Goal: Task Accomplishment & Management: Manage account settings

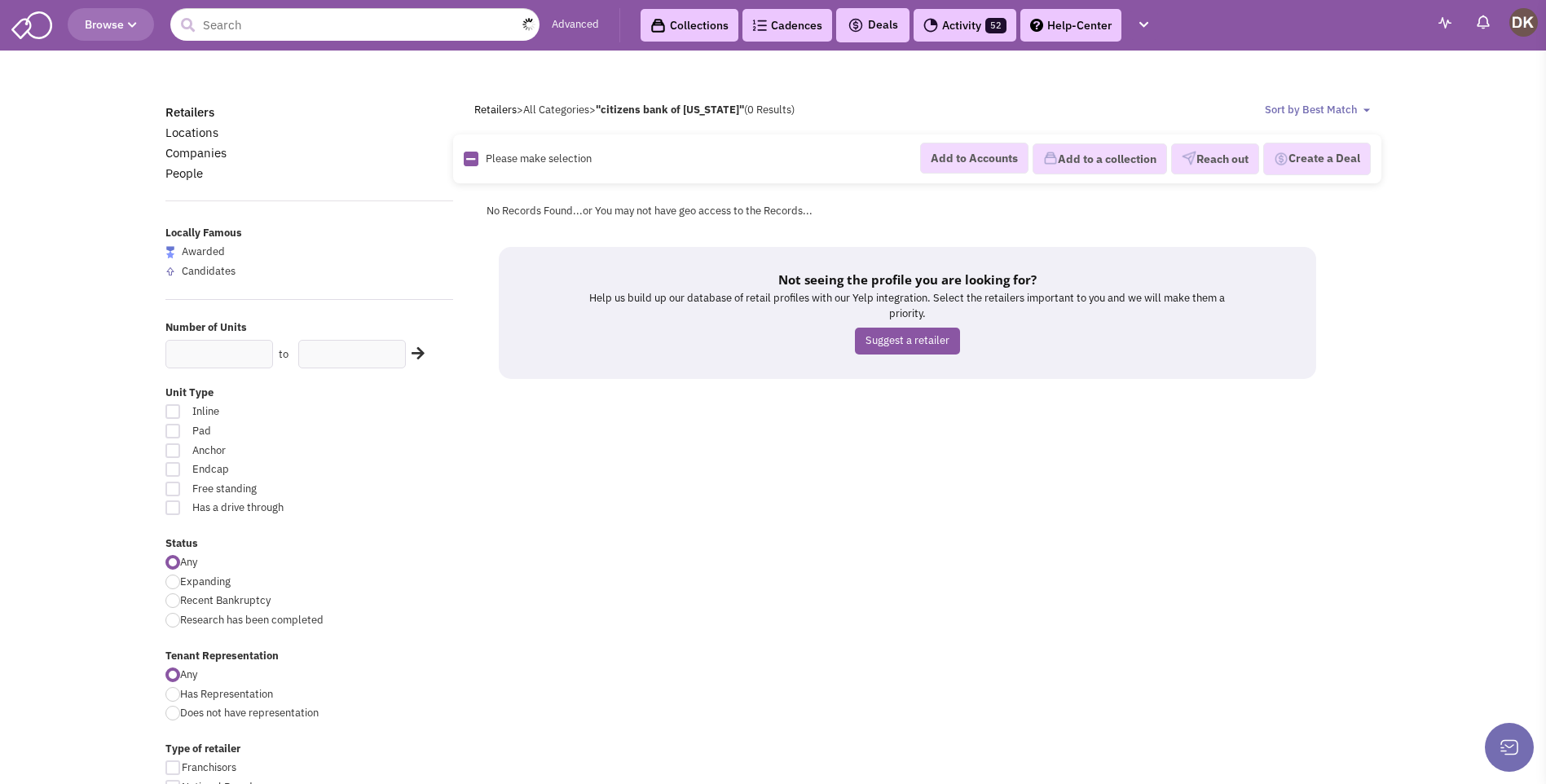
click at [281, 31] on input "text" at bounding box center [355, 24] width 369 height 33
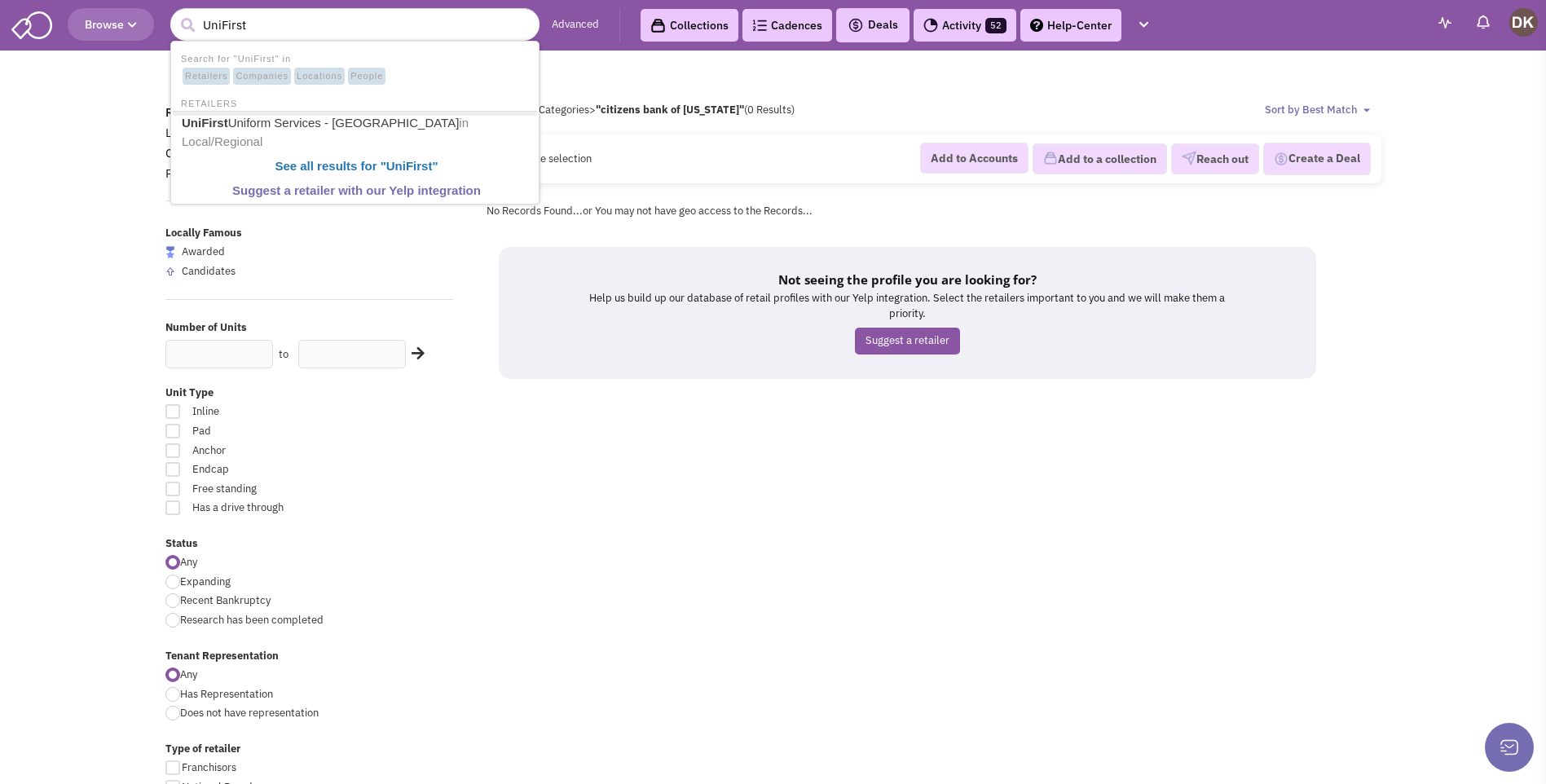
type input "UniFirst"
click at [175, 13] on button "submit" at bounding box center [186, 25] width 24 height 24
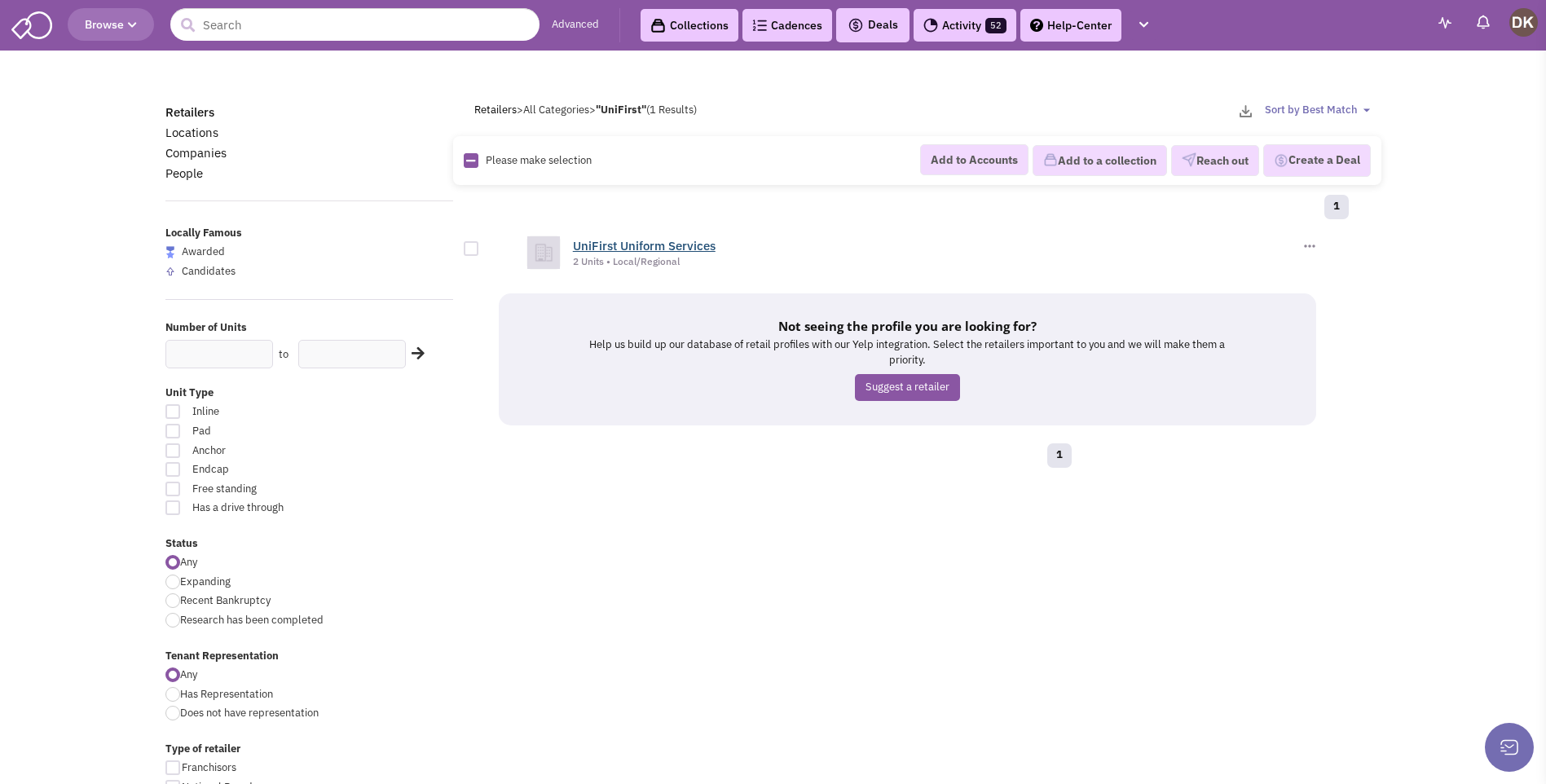
click at [633, 253] on link "UniFirst Uniform Services" at bounding box center [644, 246] width 142 height 15
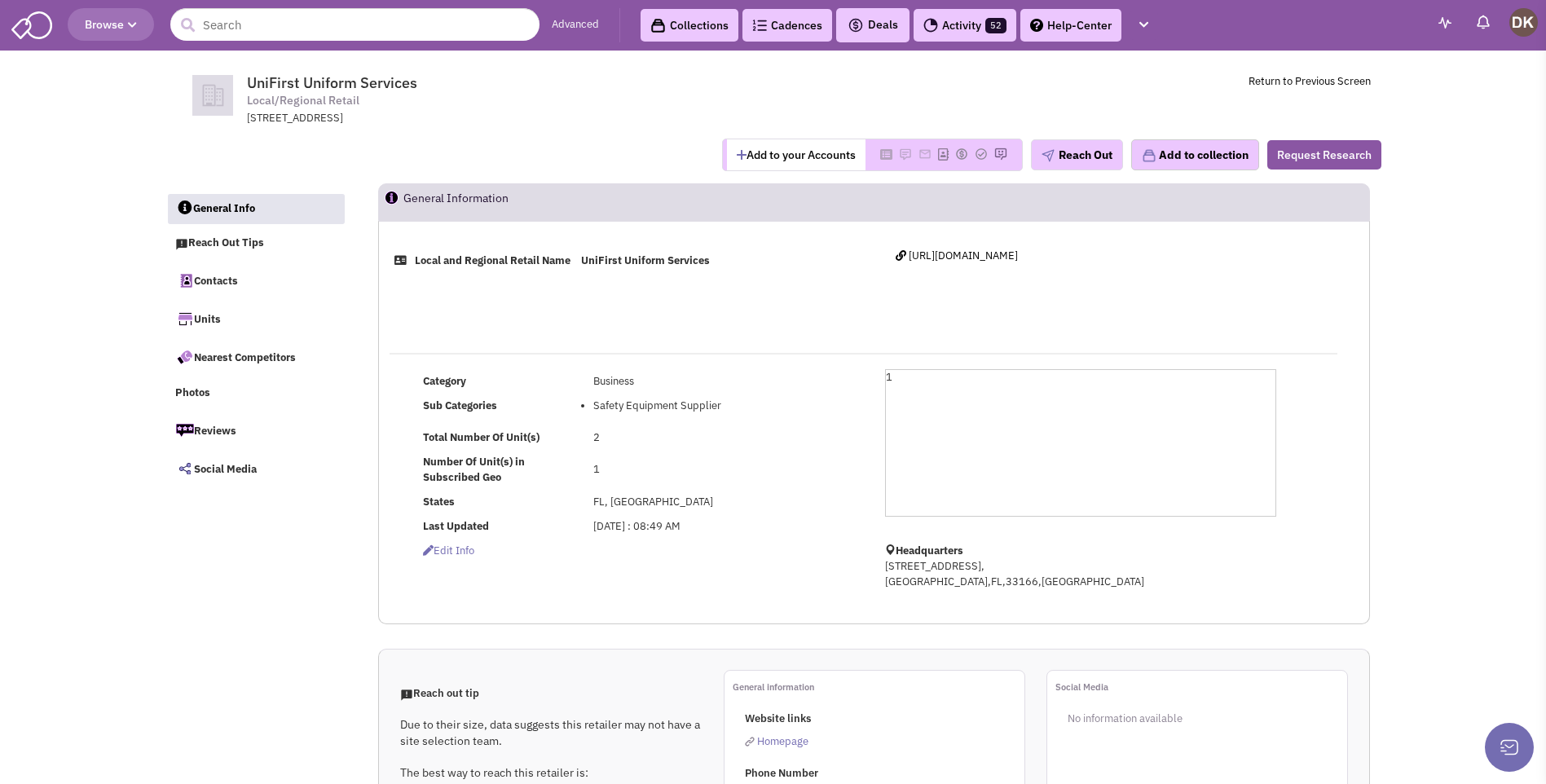
click at [765, 162] on button "Add to your Accounts" at bounding box center [797, 155] width 138 height 31
click at [213, 281] on link "Contacts" at bounding box center [256, 281] width 178 height 35
click at [874, 159] on img at bounding box center [881, 155] width 13 height 13
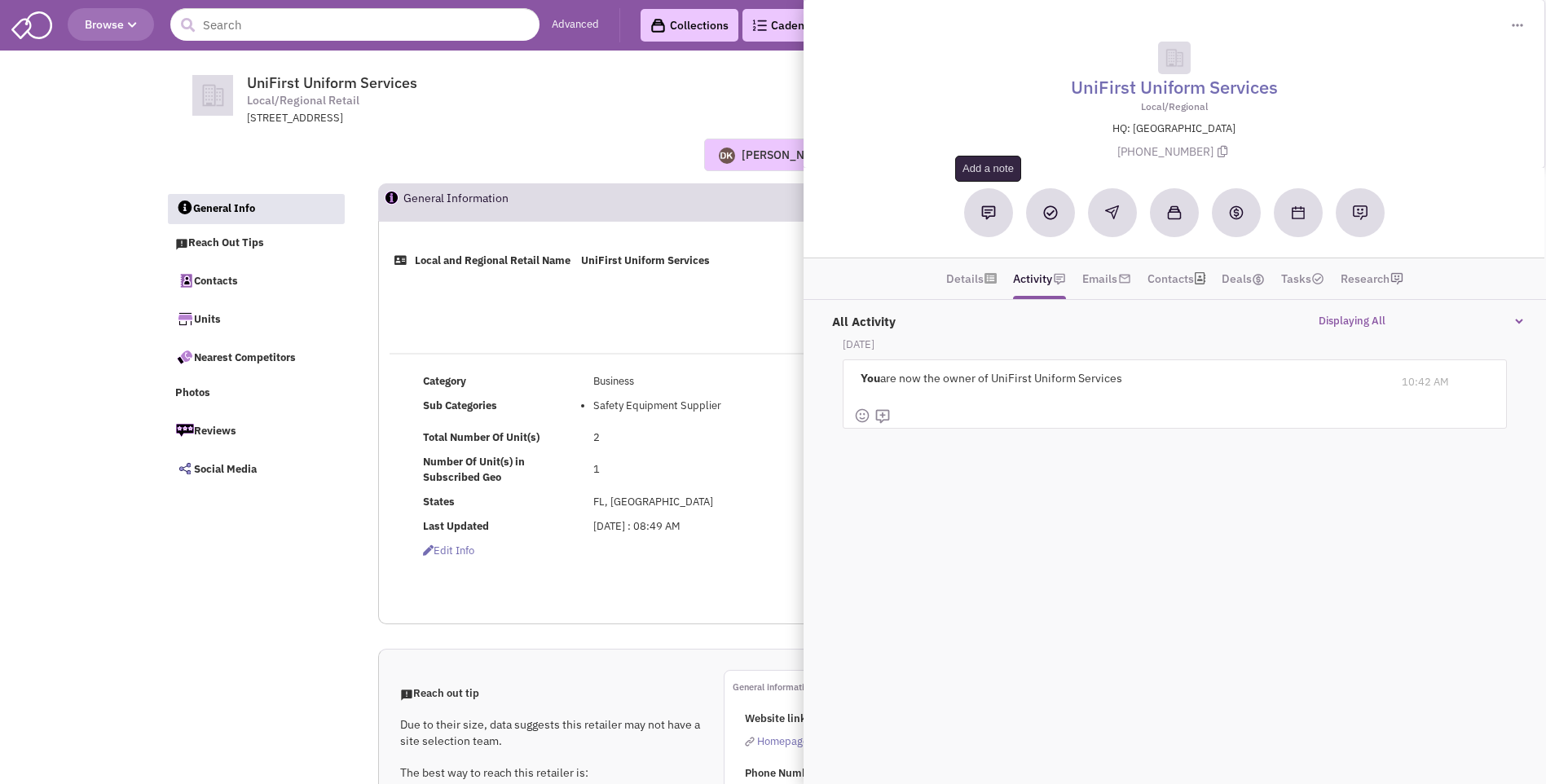
click at [992, 223] on button at bounding box center [988, 212] width 49 height 49
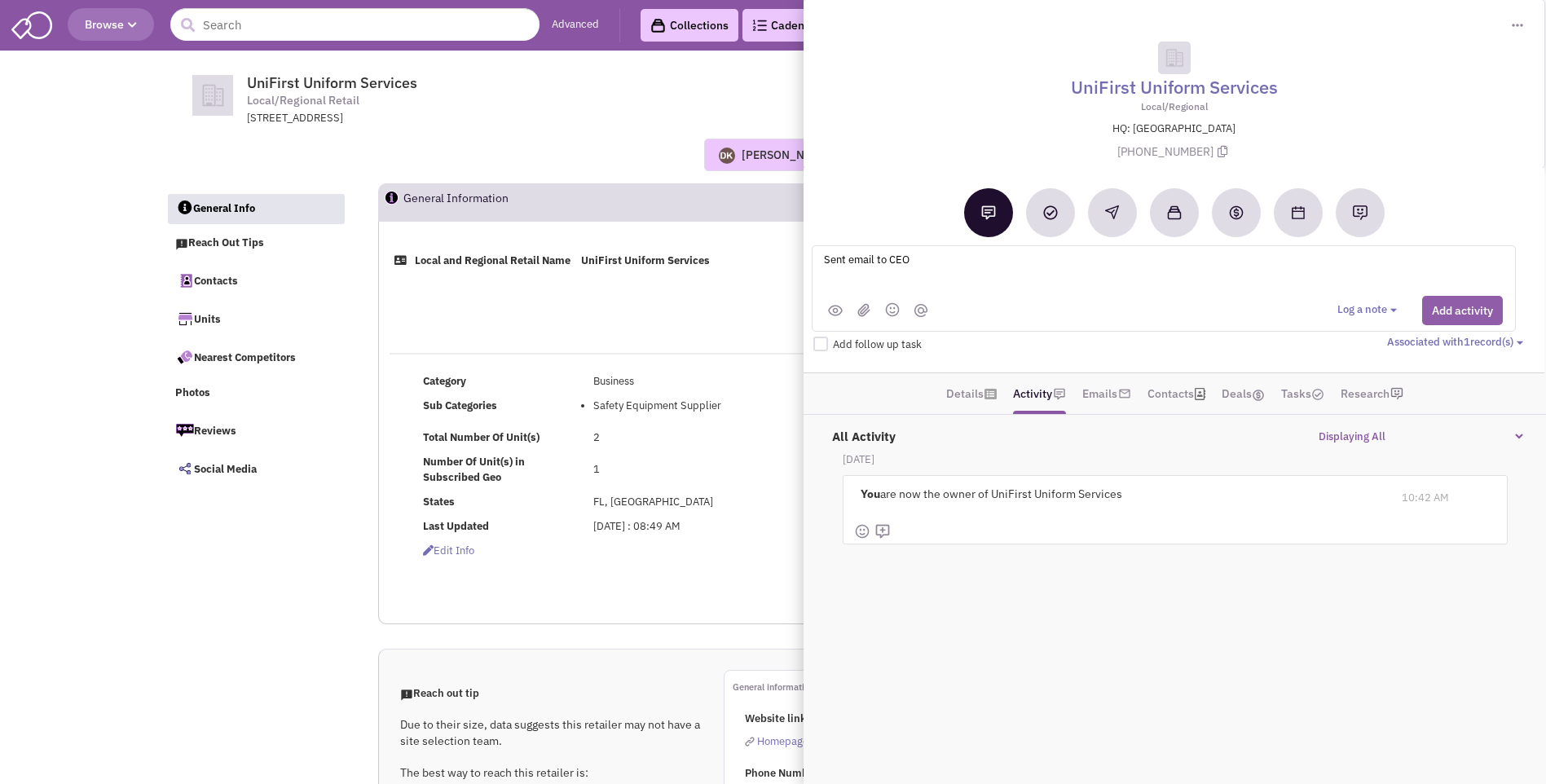
type textarea "Sent email to CEO"
click at [1460, 310] on button "Add activity" at bounding box center [1462, 310] width 81 height 30
